Goal: Browse casually: Explore the website without a specific task or goal

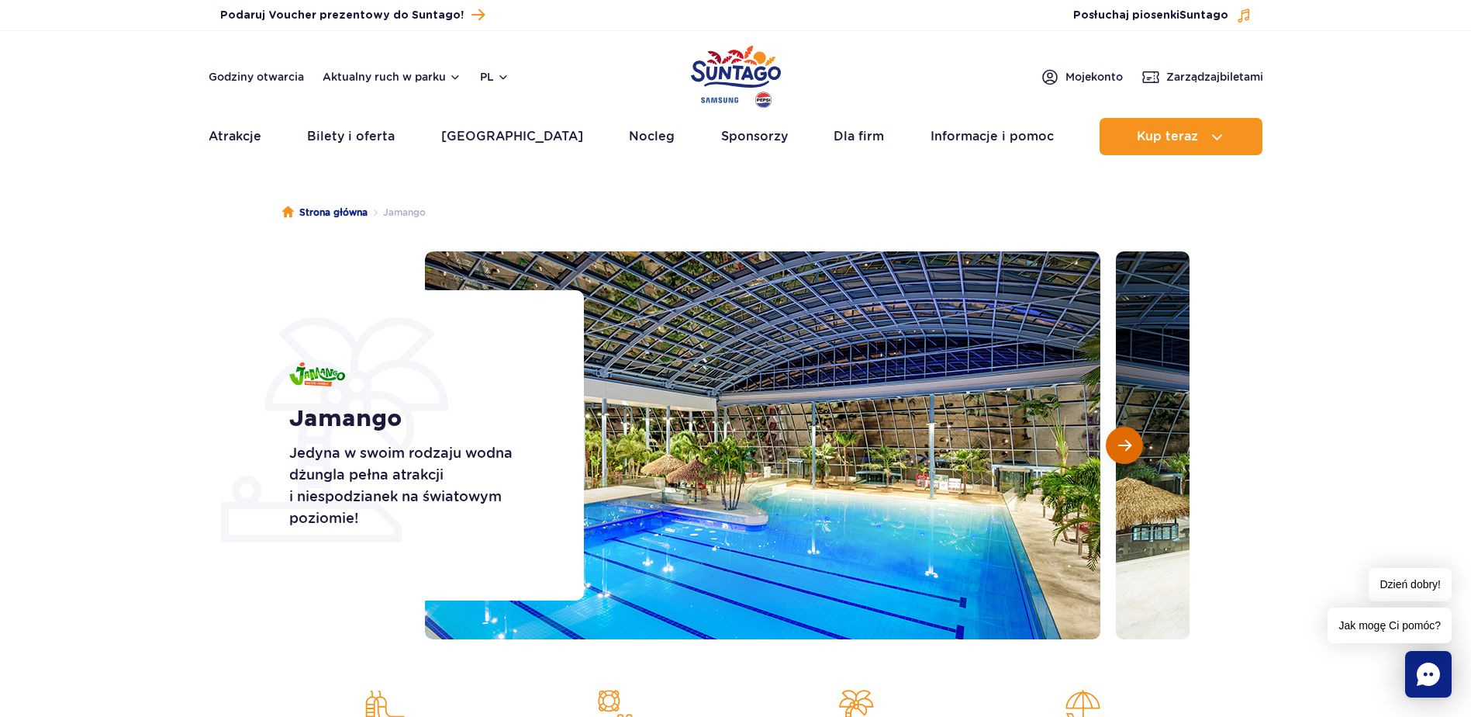
click at [1125, 449] on span "Następny slajd" at bounding box center [1125, 445] width 13 height 14
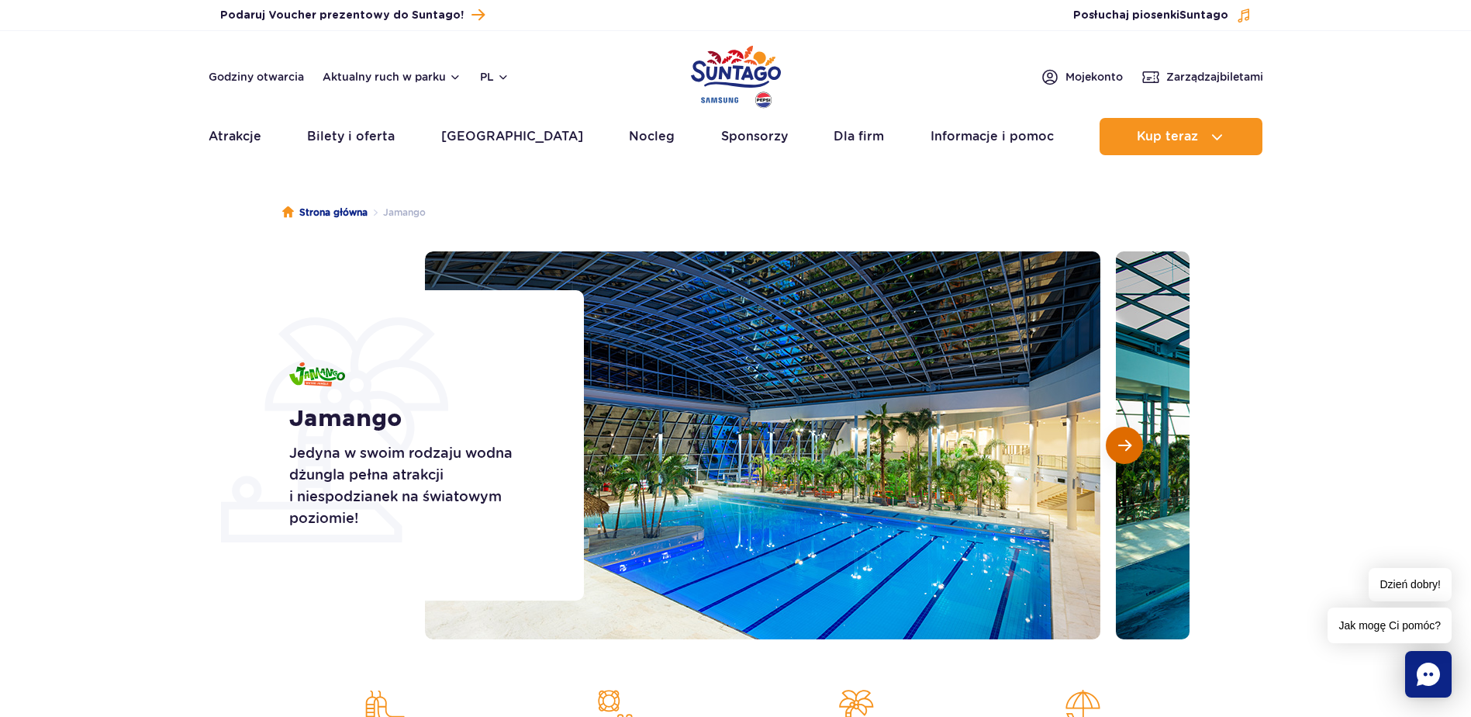
click at [1125, 449] on span "Następny slajd" at bounding box center [1125, 445] width 13 height 14
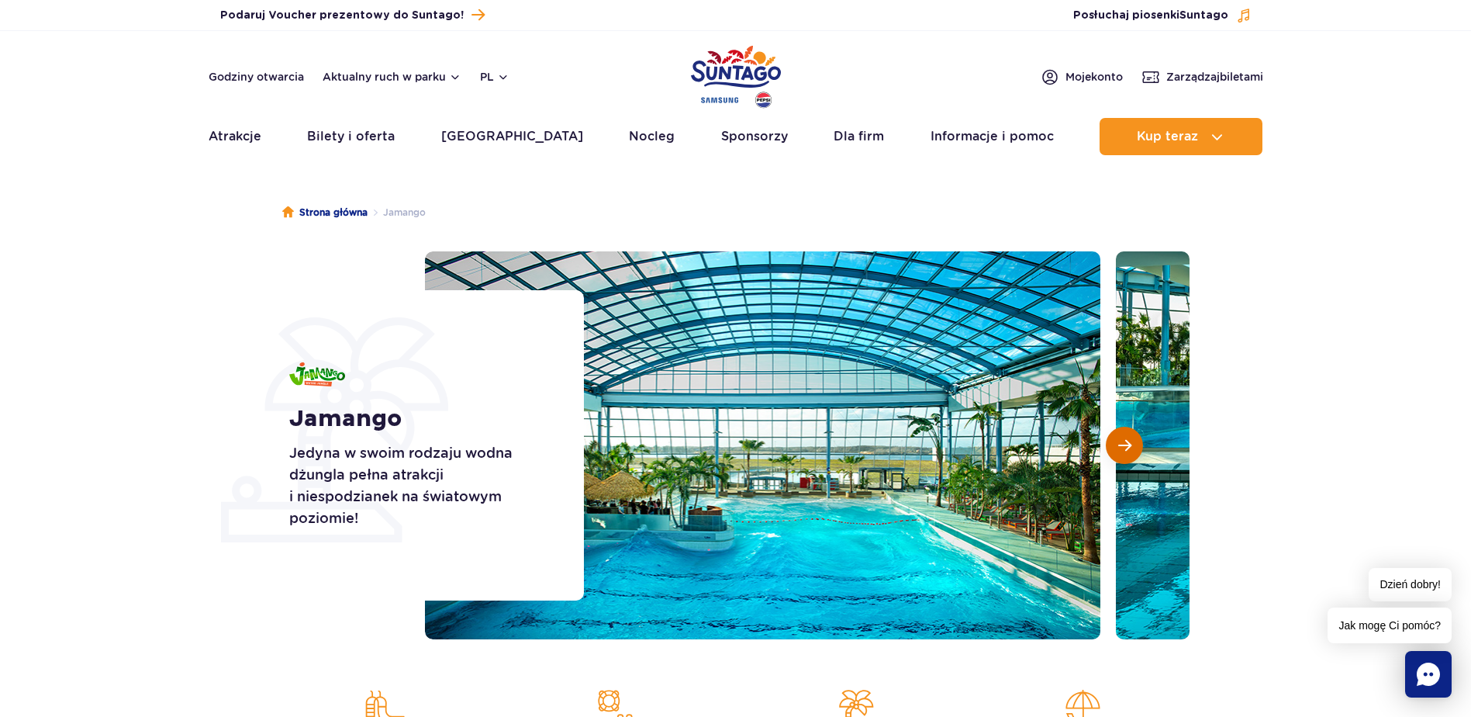
click at [1125, 449] on span "Następny slajd" at bounding box center [1125, 445] width 13 height 14
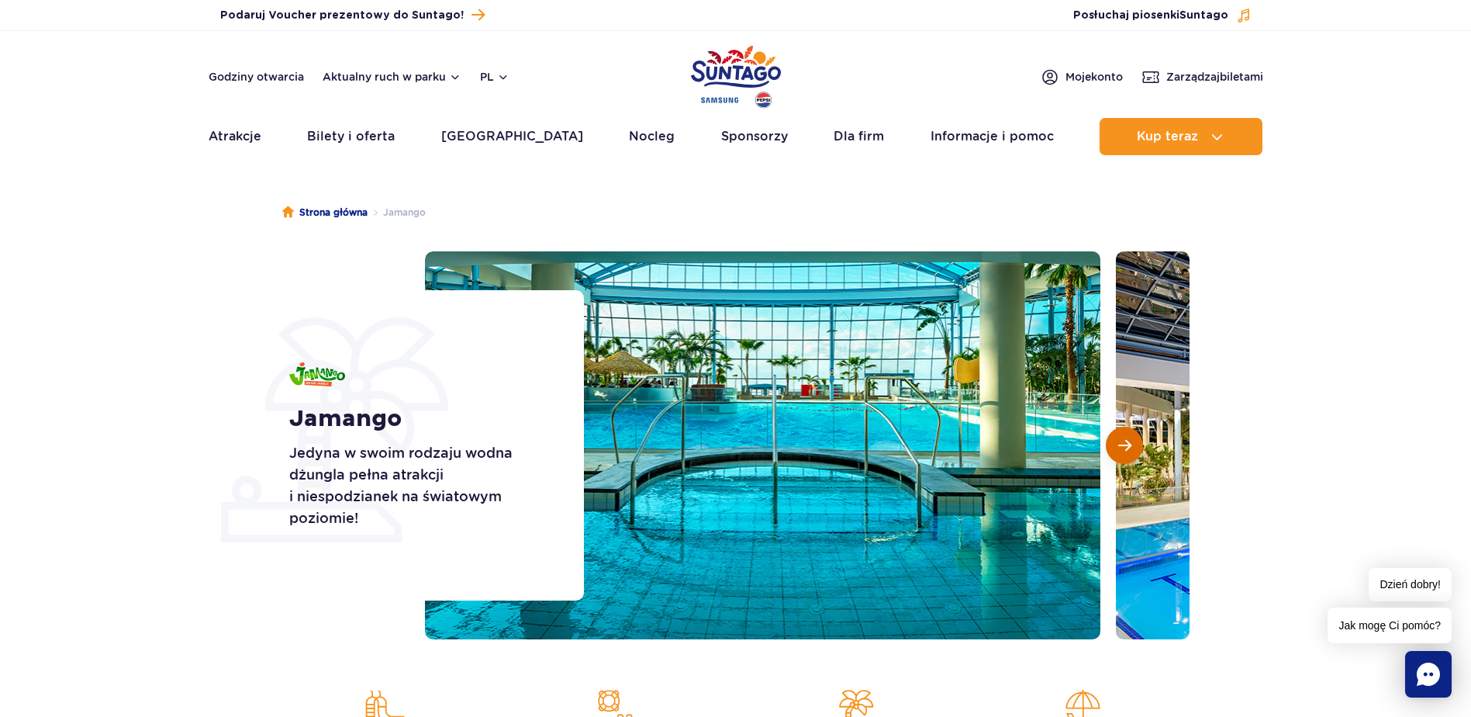
click at [1125, 449] on span "Następny slajd" at bounding box center [1125, 445] width 13 height 14
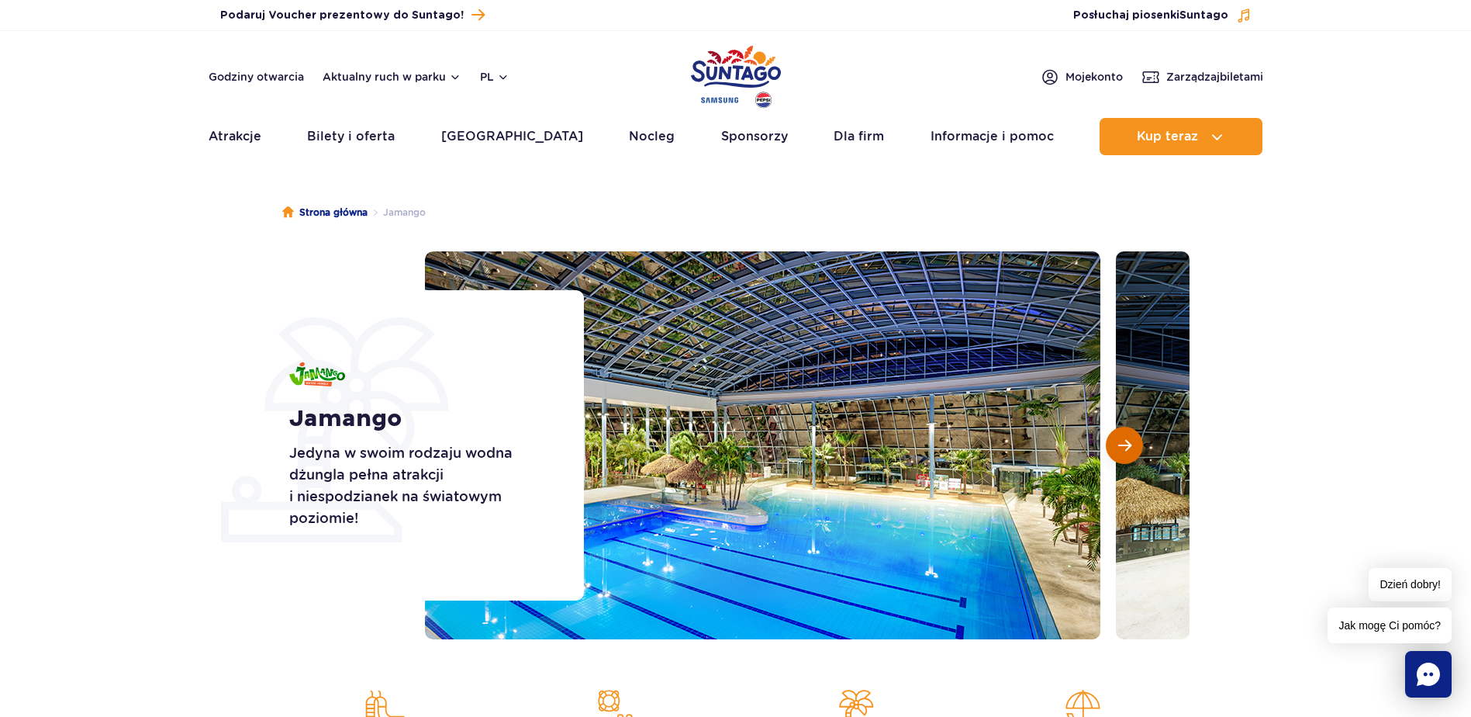
click at [1125, 449] on span "Następny slajd" at bounding box center [1125, 445] width 13 height 14
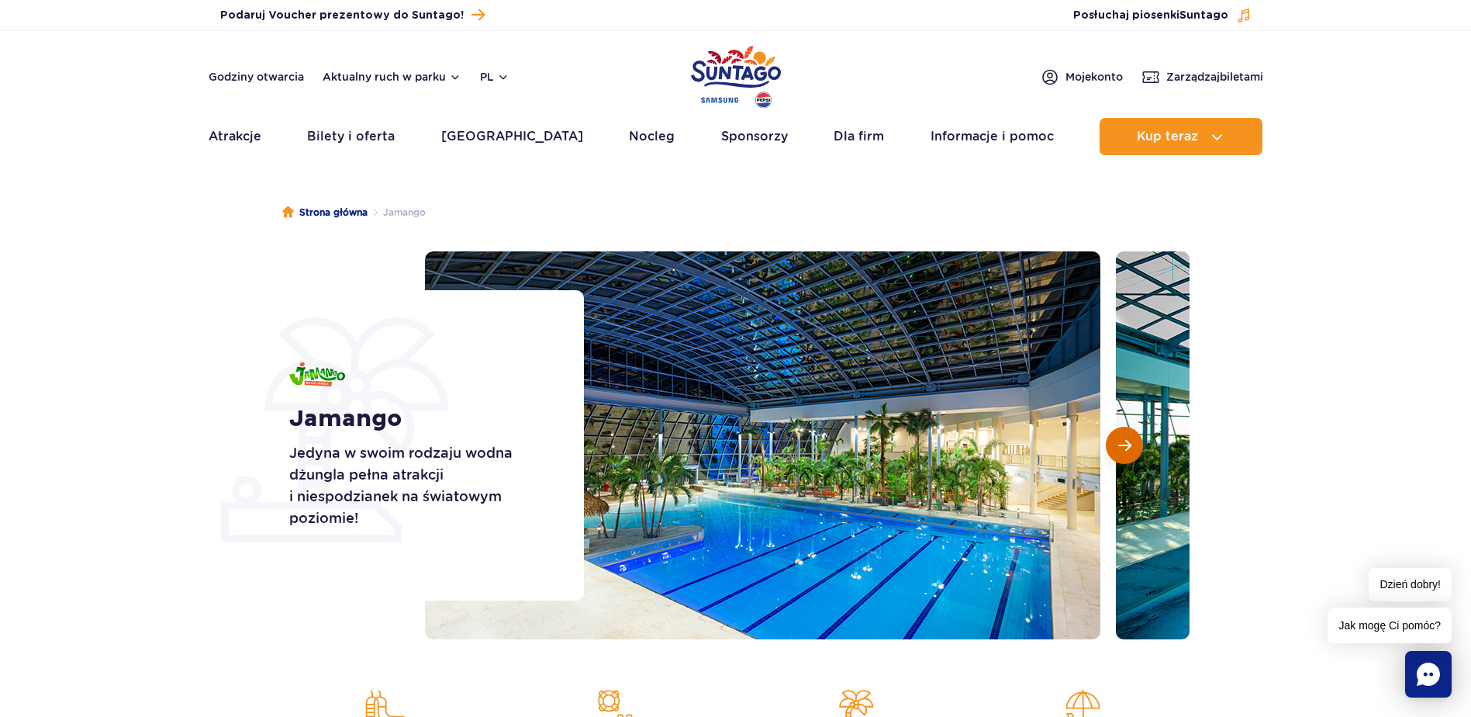
click at [1125, 449] on span "Następny slajd" at bounding box center [1125, 445] width 13 height 14
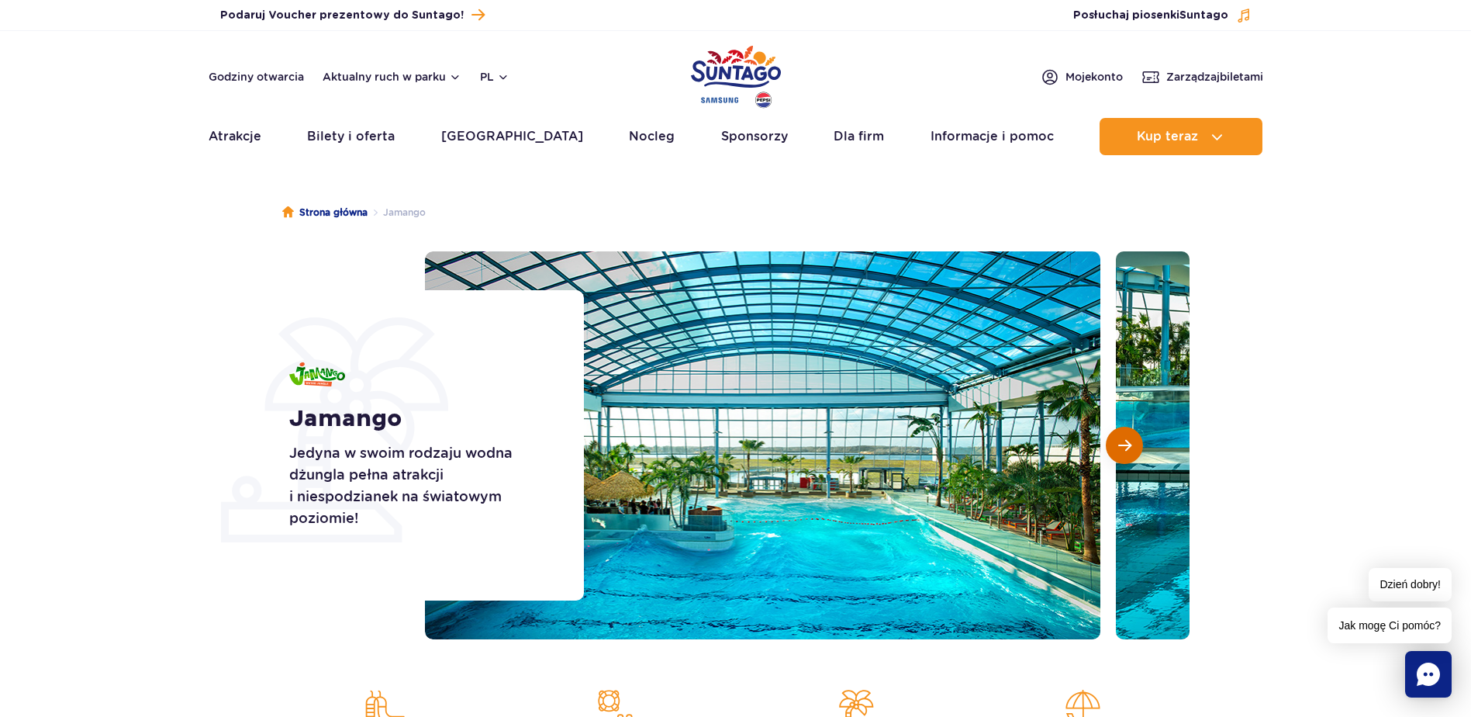
click at [1125, 449] on span "Następny slajd" at bounding box center [1125, 445] width 13 height 14
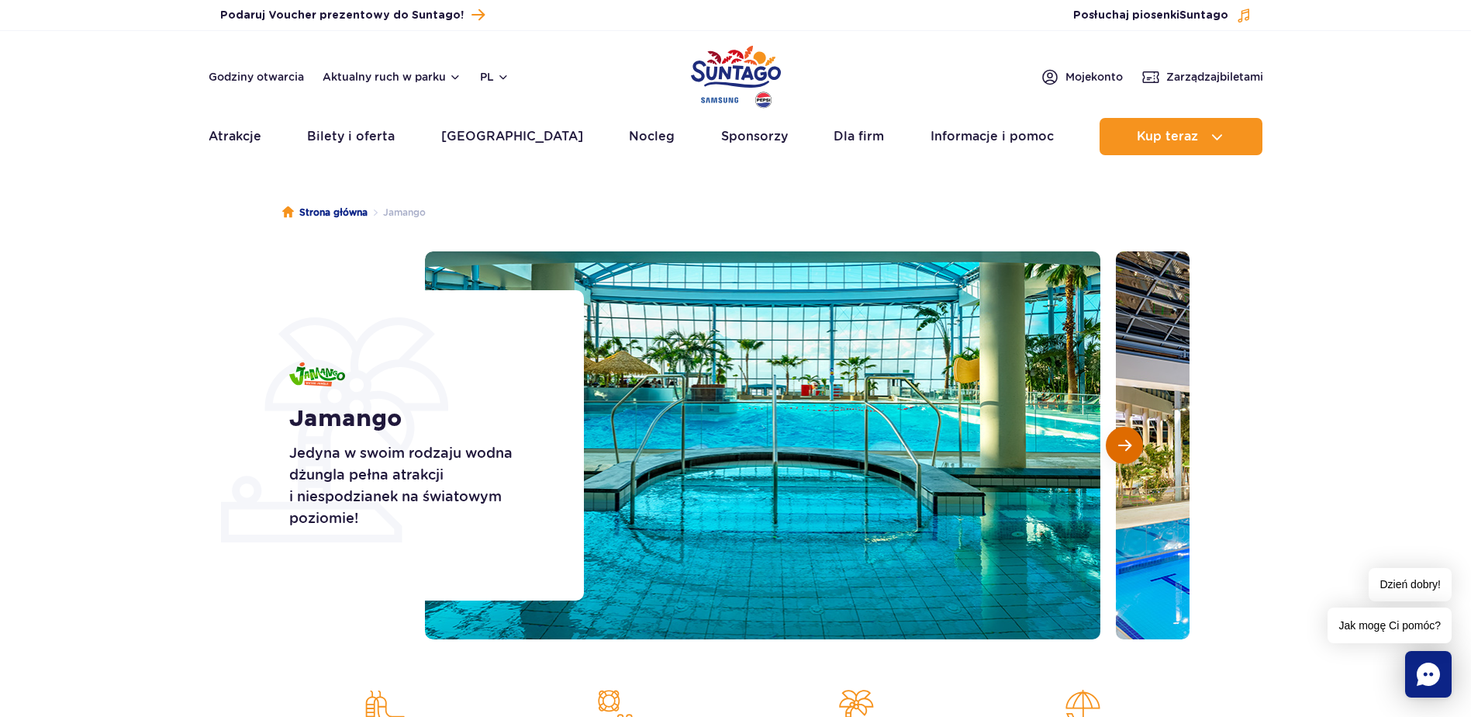
click at [1125, 449] on span "Następny slajd" at bounding box center [1125, 445] width 13 height 14
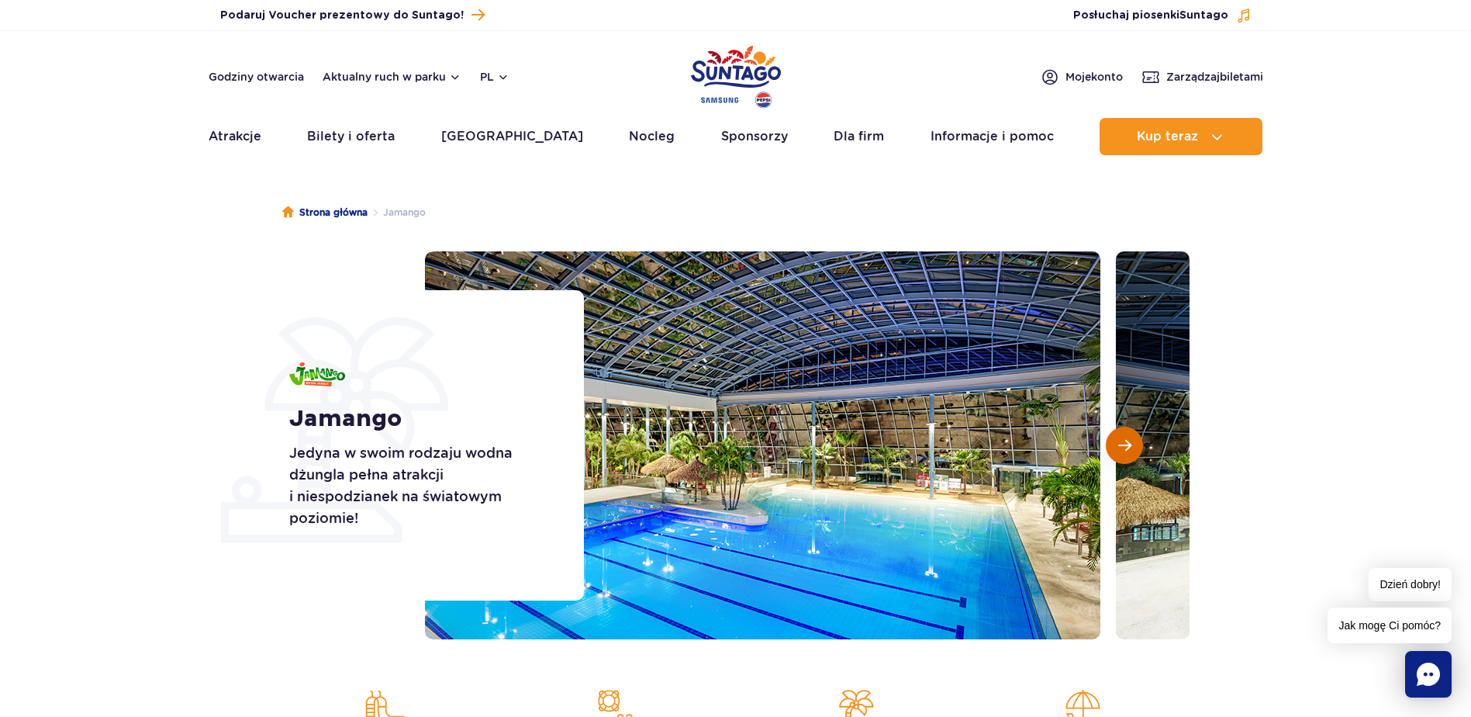
click at [1125, 449] on span "Następny slajd" at bounding box center [1125, 445] width 13 height 14
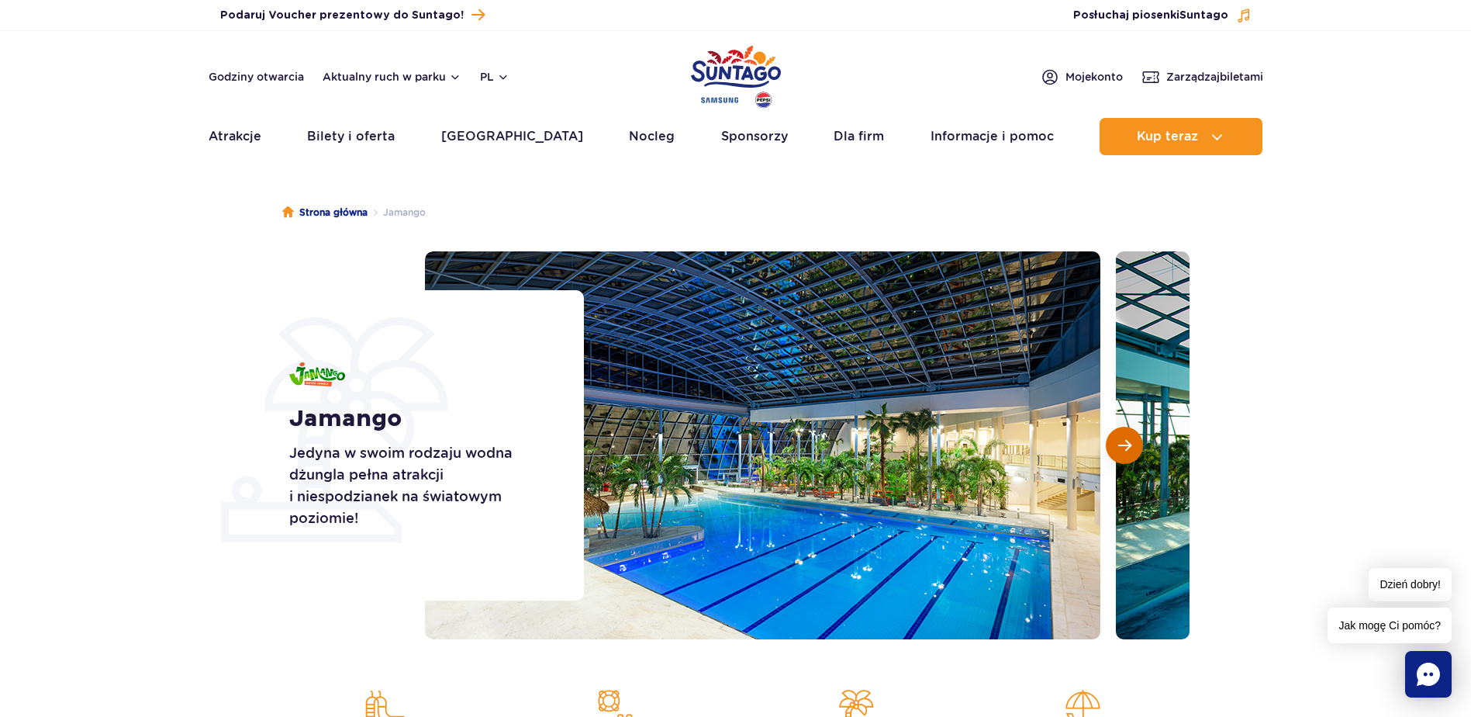
click at [1125, 449] on span "Następny slajd" at bounding box center [1125, 445] width 13 height 14
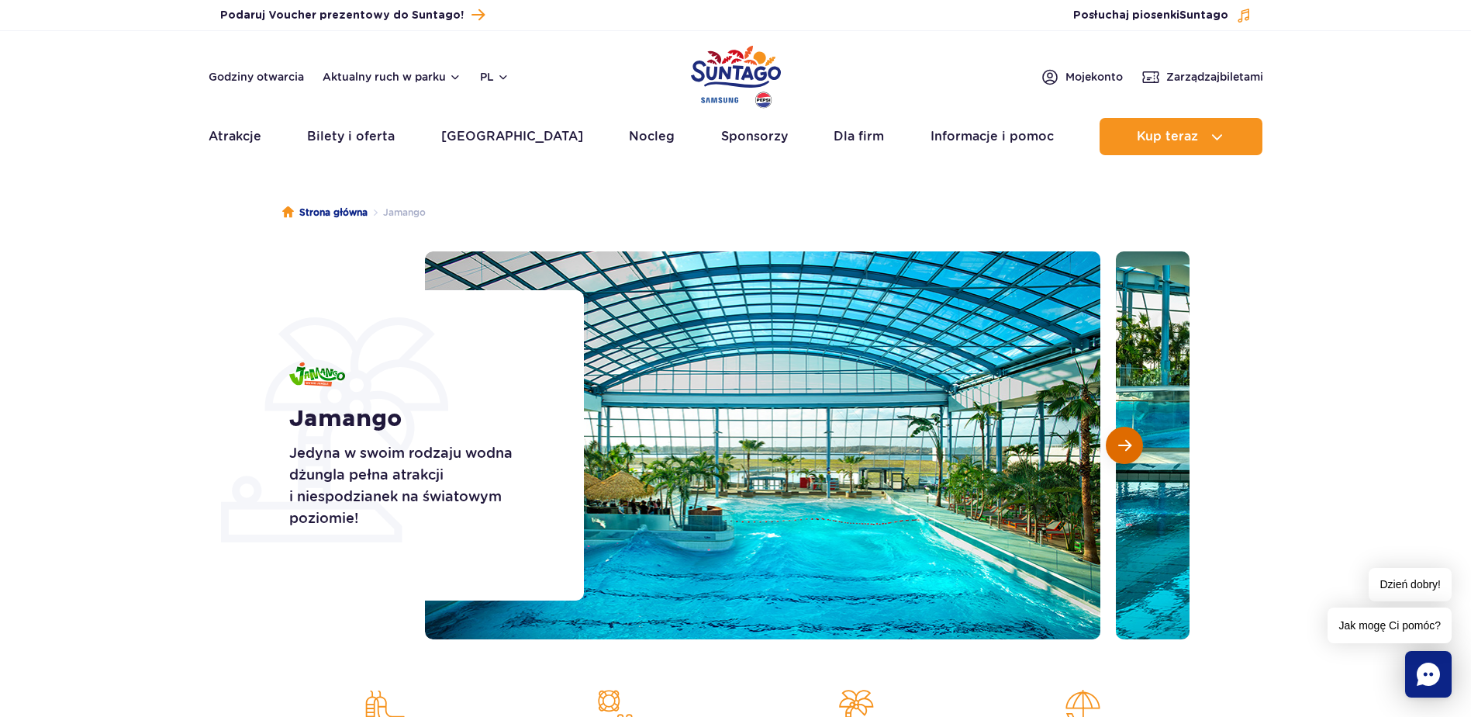
click at [1125, 449] on span "Następny slajd" at bounding box center [1125, 445] width 13 height 14
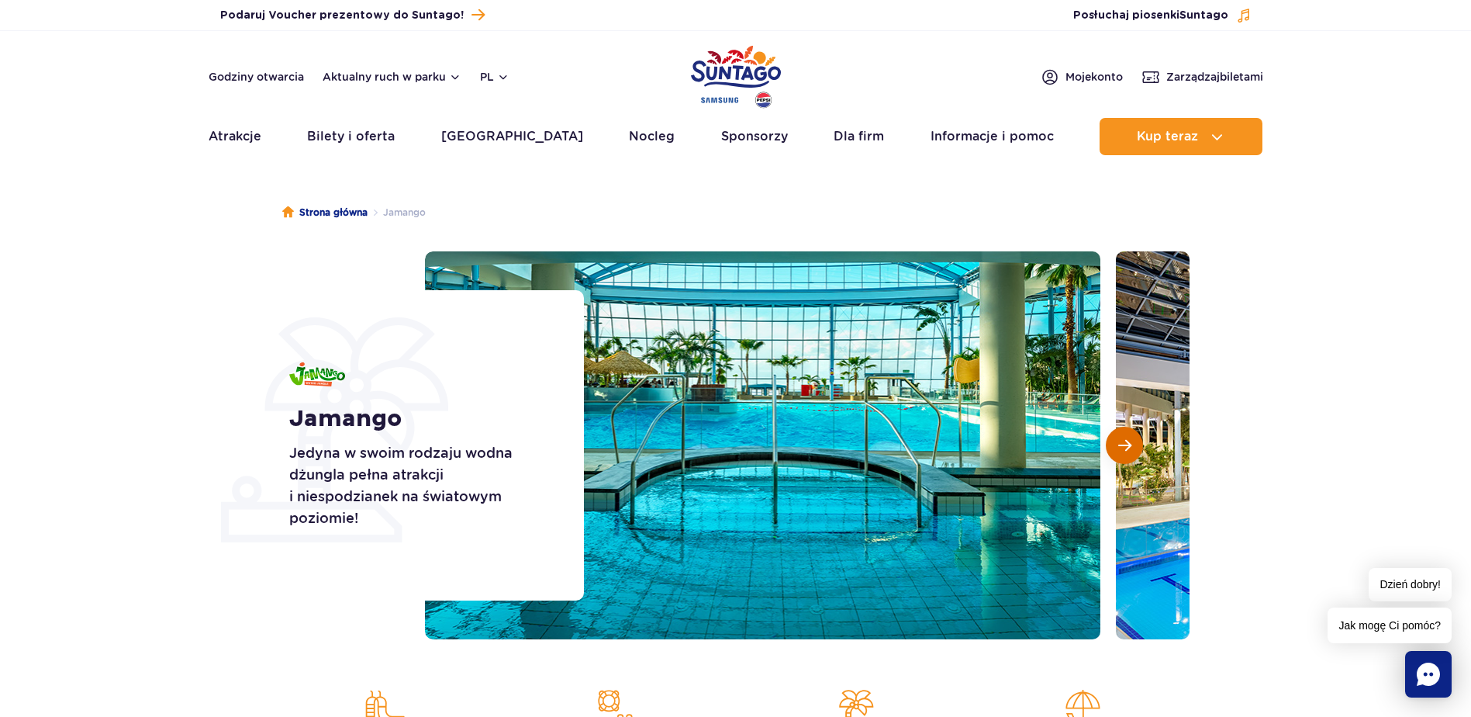
click at [1125, 449] on span "Następny slajd" at bounding box center [1125, 445] width 13 height 14
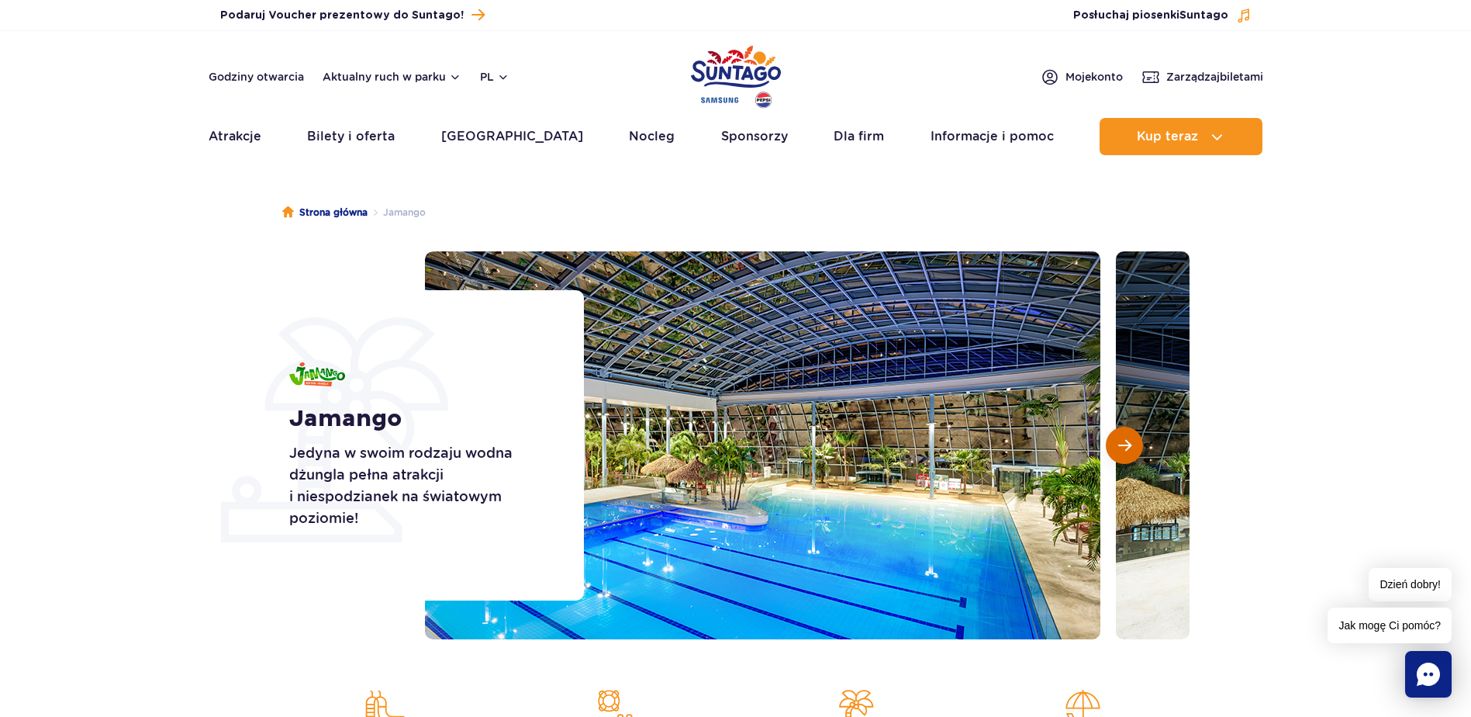
click at [1125, 449] on span "Następny slajd" at bounding box center [1125, 445] width 13 height 14
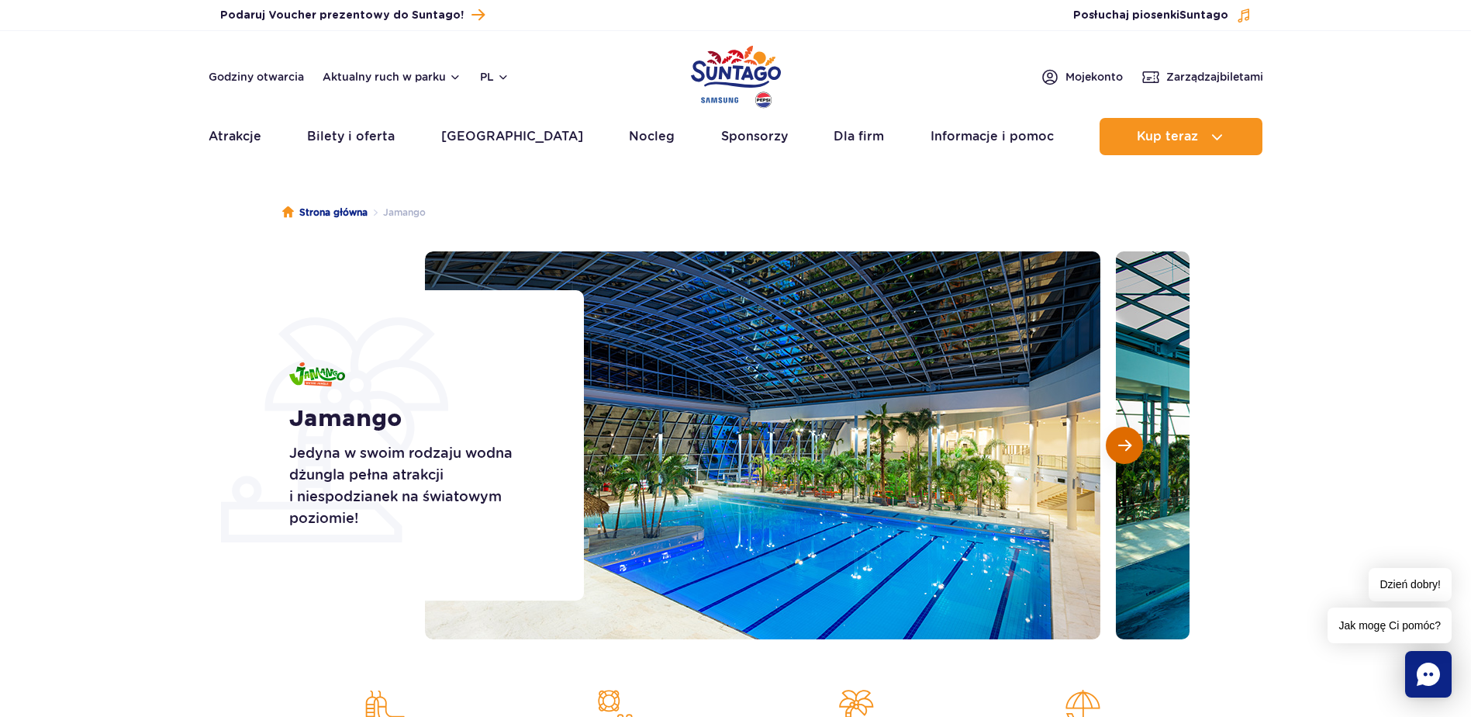
click at [1125, 449] on span "Następny slajd" at bounding box center [1125, 445] width 13 height 14
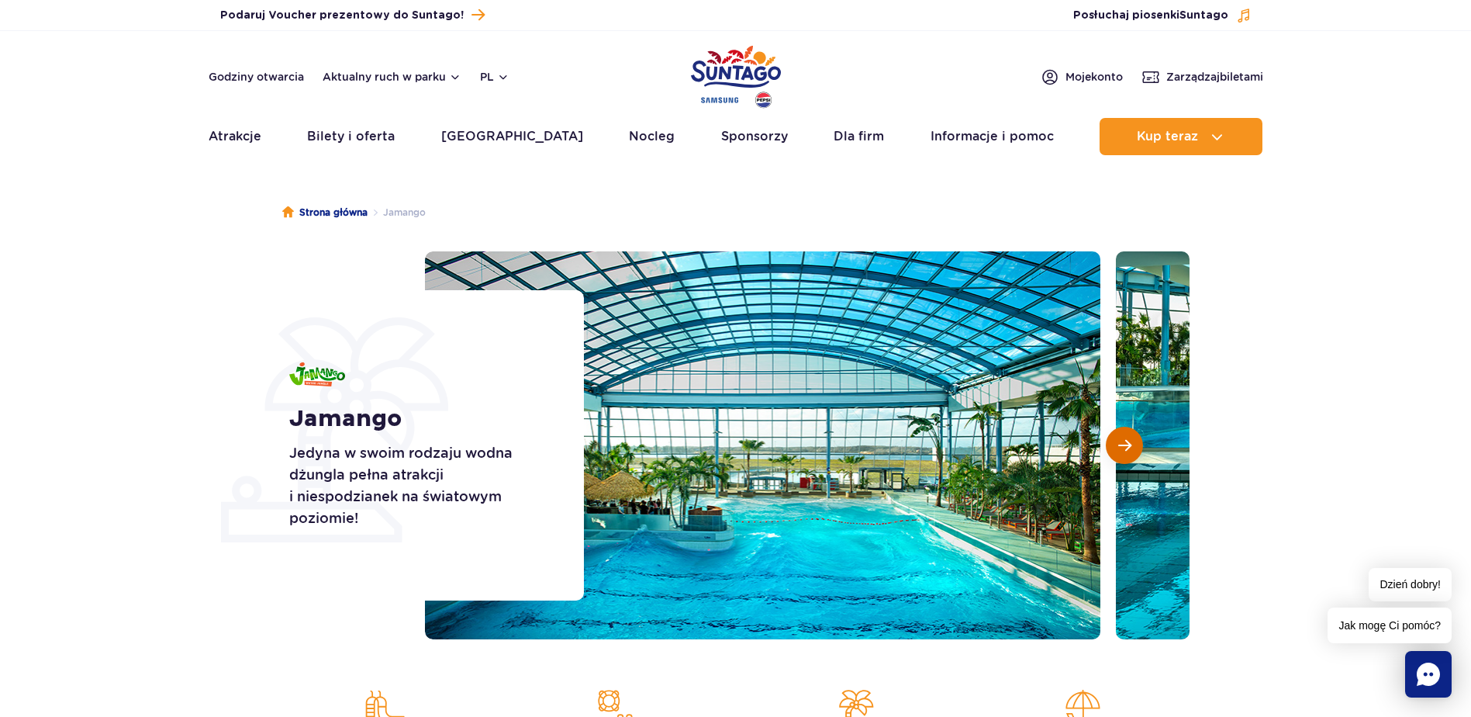
click at [1125, 449] on span "Następny slajd" at bounding box center [1125, 445] width 13 height 14
